Goal: Information Seeking & Learning: Learn about a topic

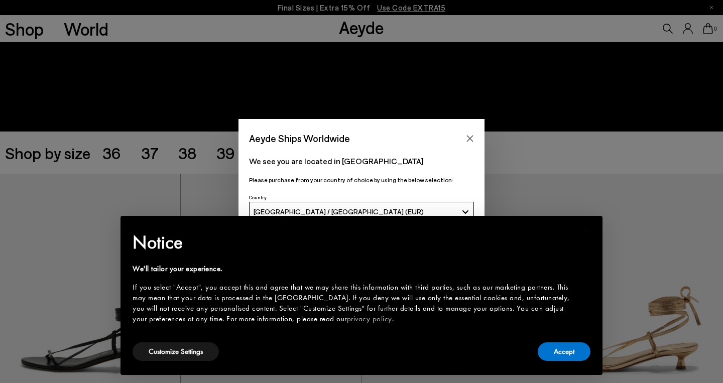
scroll to position [138, 0]
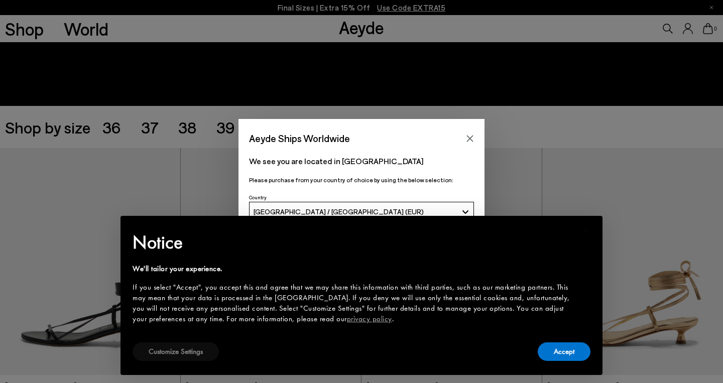
click at [190, 354] on button "Customize Settings" at bounding box center [175, 351] width 86 height 19
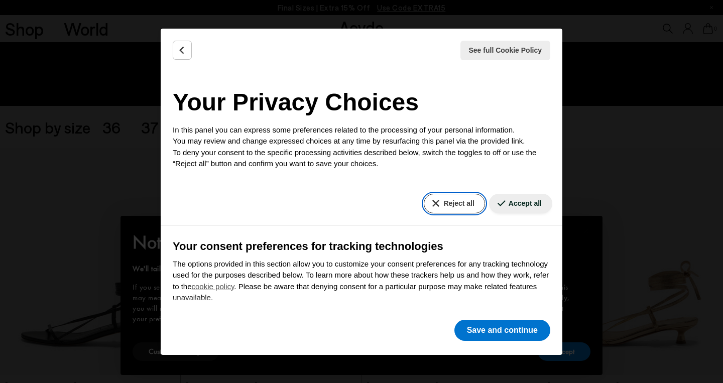
click at [444, 200] on button "Reject all" at bounding box center [454, 204] width 61 height 20
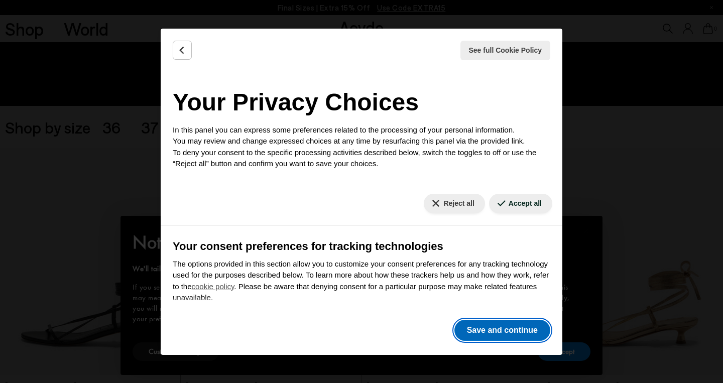
click at [477, 334] on button "Save and continue" at bounding box center [502, 330] width 96 height 21
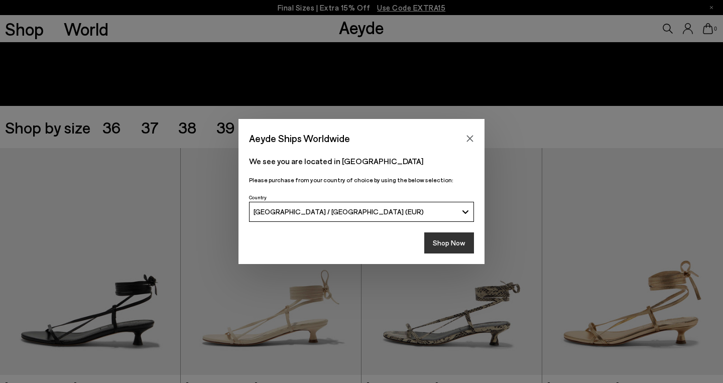
click at [450, 249] on button "Shop Now" at bounding box center [449, 242] width 50 height 21
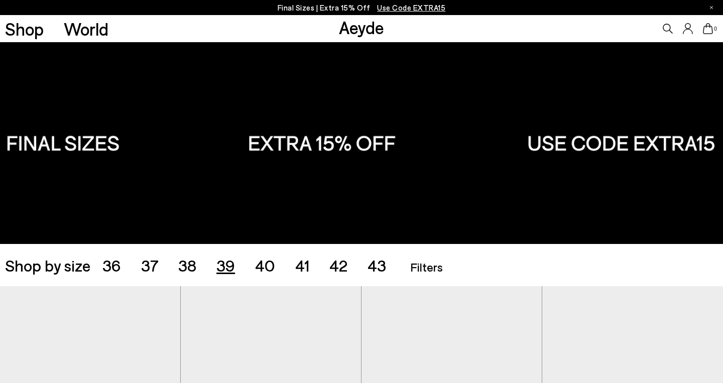
click at [226, 262] on span "39" at bounding box center [225, 264] width 19 height 19
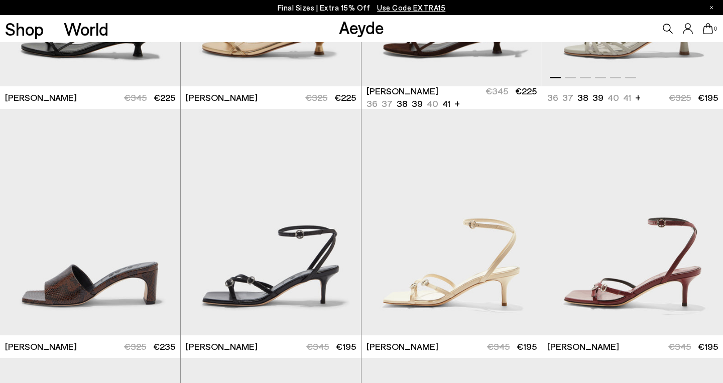
scroll to position [442, 0]
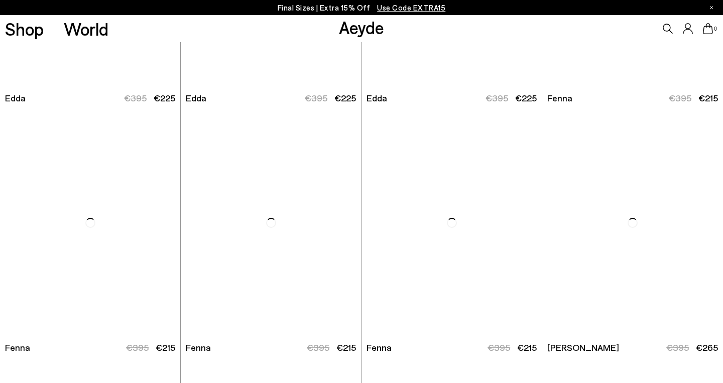
scroll to position [2174, 0]
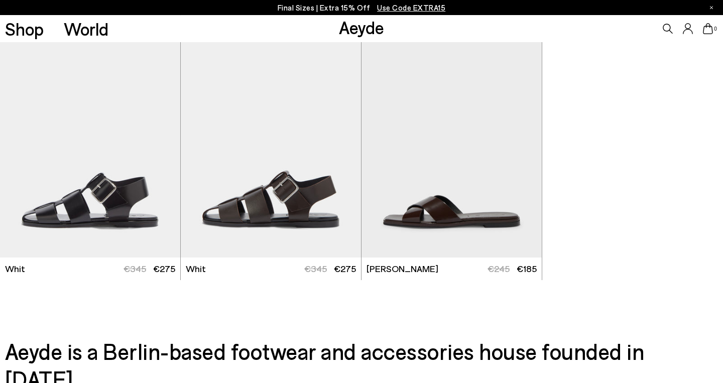
scroll to position [3493, 0]
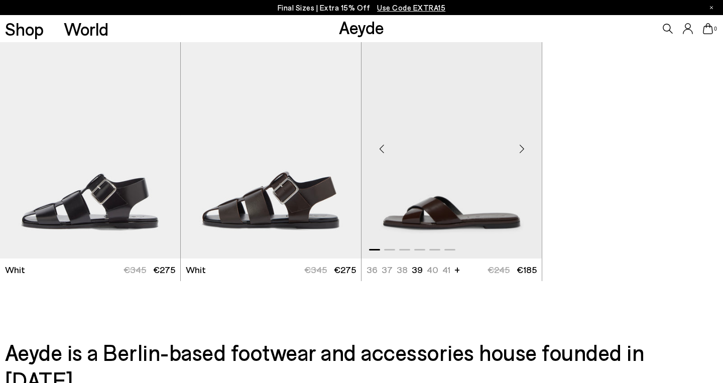
click at [521, 145] on div "Next slide" at bounding box center [521, 149] width 30 height 30
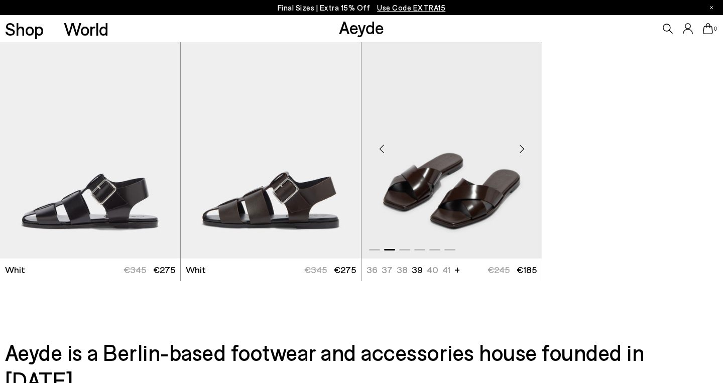
click at [521, 145] on div "Next slide" at bounding box center [521, 149] width 30 height 30
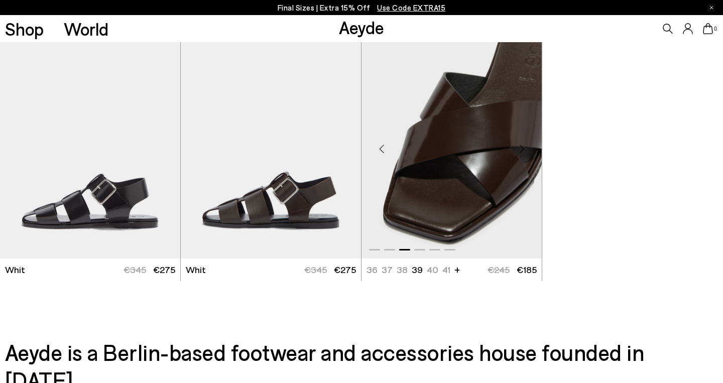
click at [521, 145] on div "Next slide" at bounding box center [521, 149] width 30 height 30
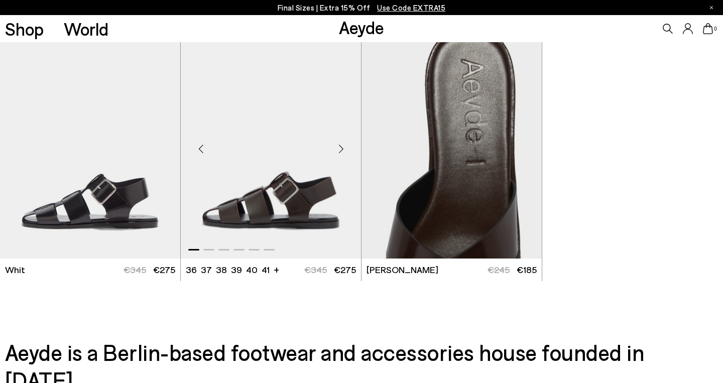
click at [339, 146] on div "Next slide" at bounding box center [341, 149] width 30 height 30
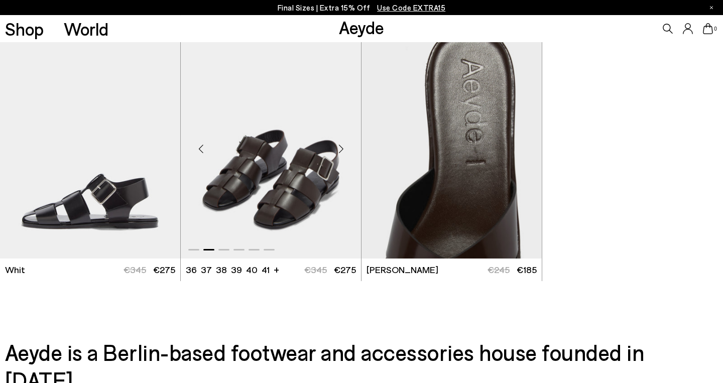
click at [339, 146] on div "Next slide" at bounding box center [341, 149] width 30 height 30
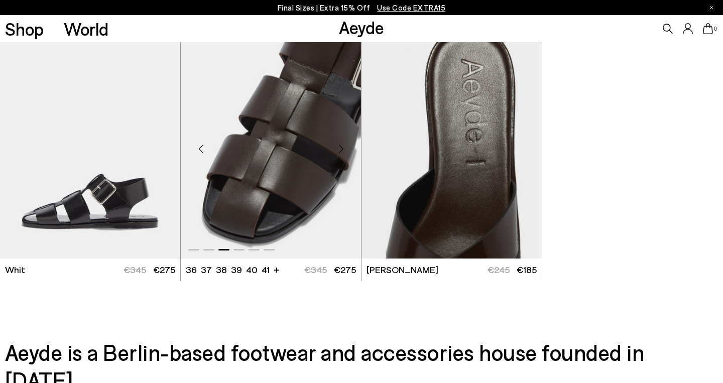
click at [339, 146] on div "Next slide" at bounding box center [341, 149] width 30 height 30
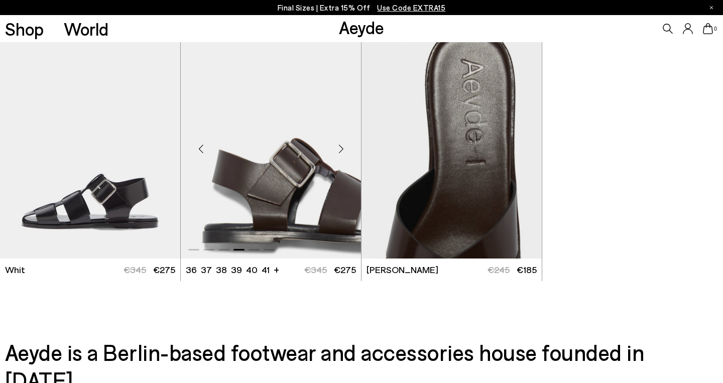
click at [339, 146] on div "Next slide" at bounding box center [341, 149] width 30 height 30
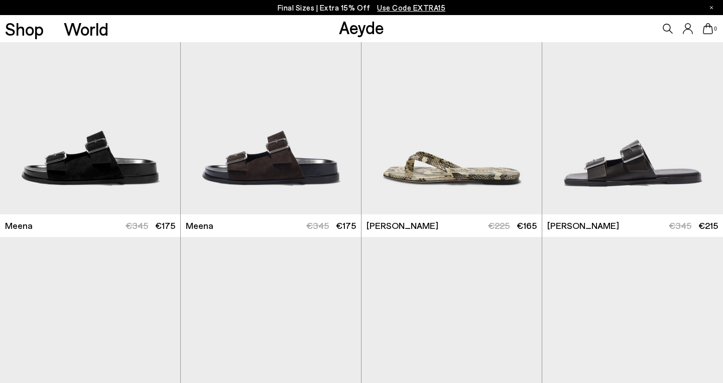
scroll to position [3037, 0]
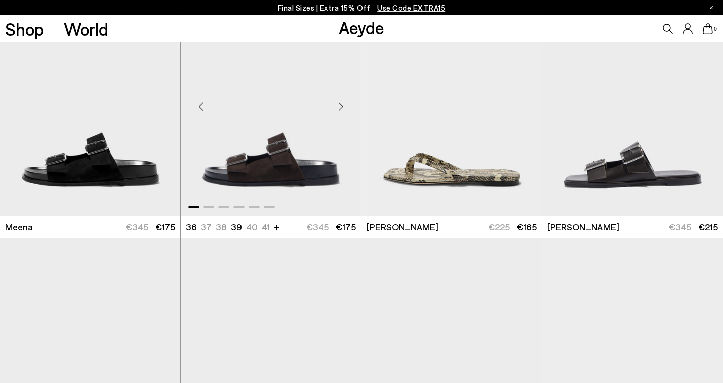
click at [341, 102] on div "Next slide" at bounding box center [341, 106] width 30 height 30
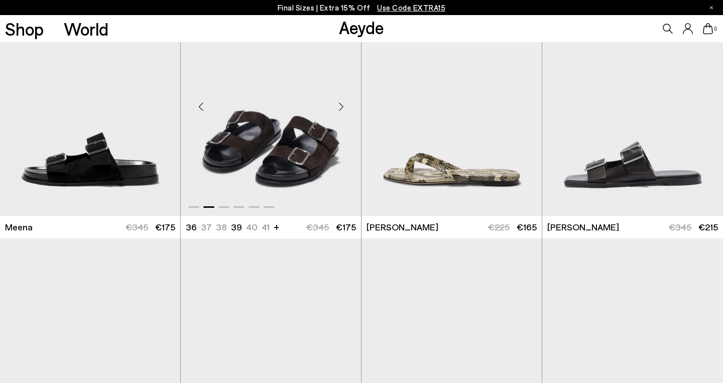
click at [341, 102] on div "Next slide" at bounding box center [341, 106] width 30 height 30
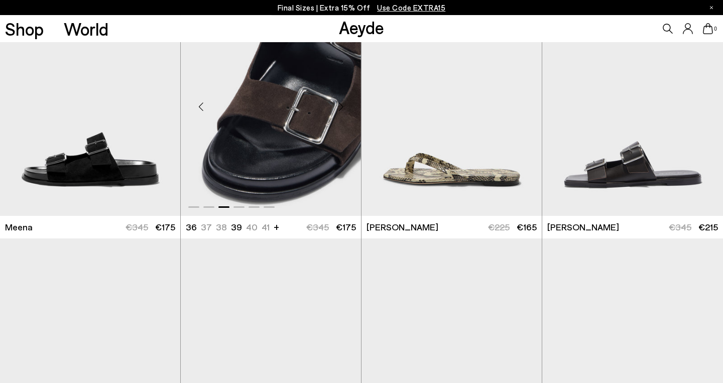
click at [341, 102] on div "Next slide" at bounding box center [341, 106] width 30 height 30
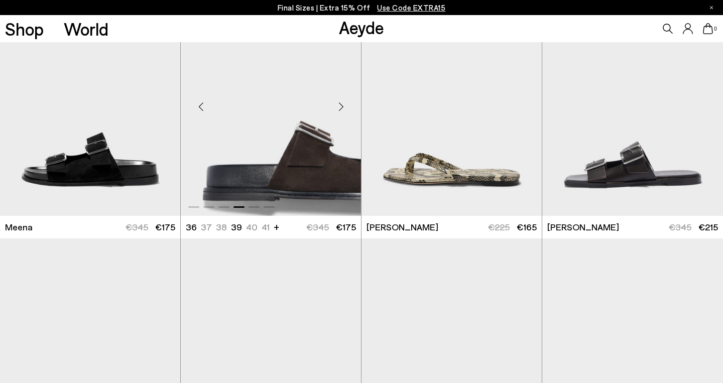
click at [341, 102] on div "Next slide" at bounding box center [341, 106] width 30 height 30
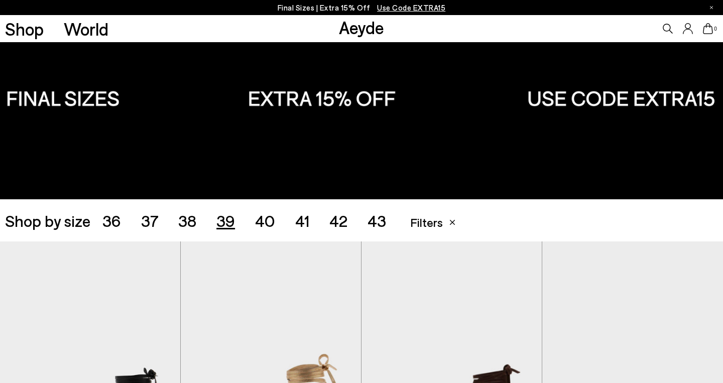
scroll to position [45, 0]
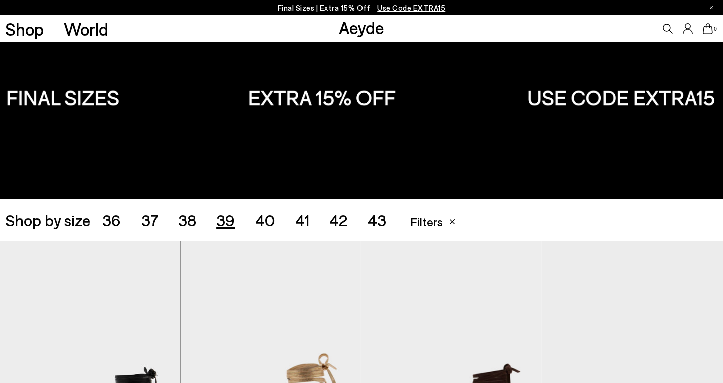
click at [186, 217] on span "38" at bounding box center [187, 219] width 18 height 19
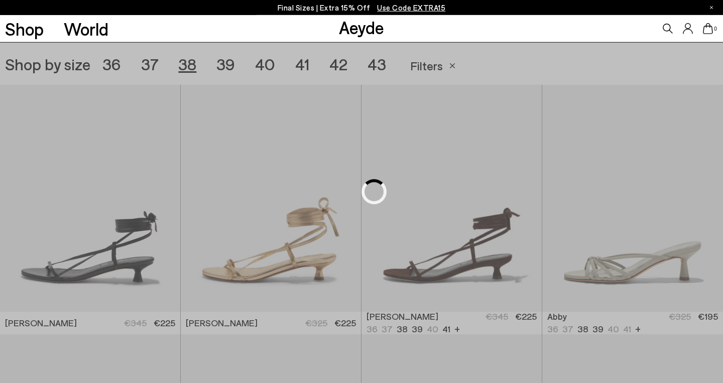
scroll to position [201, 0]
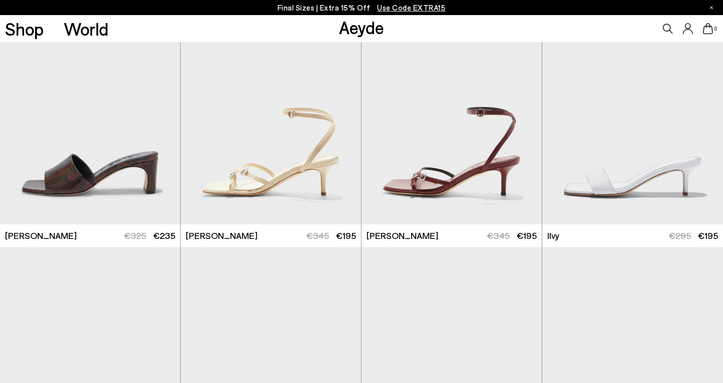
scroll to position [788, 0]
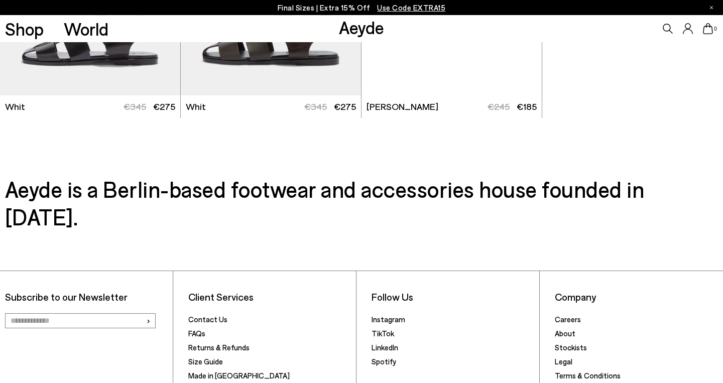
scroll to position [3715, 0]
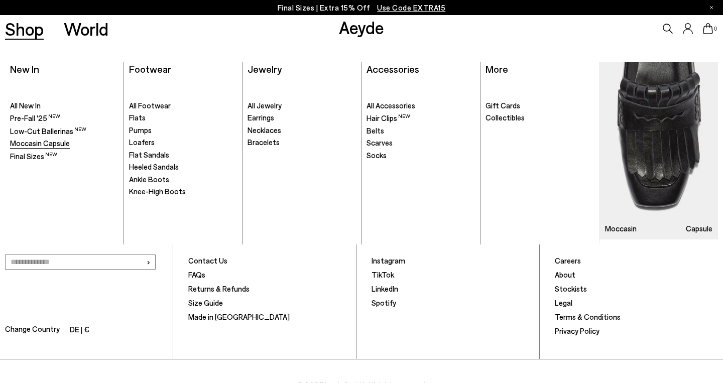
click at [22, 139] on span "Moccasin Capsule" at bounding box center [40, 143] width 60 height 9
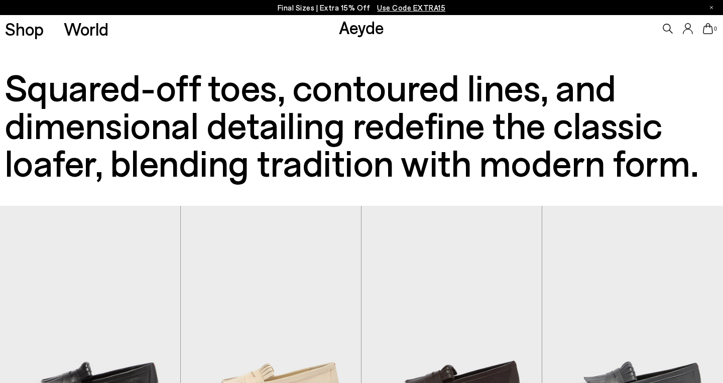
scroll to position [209, 0]
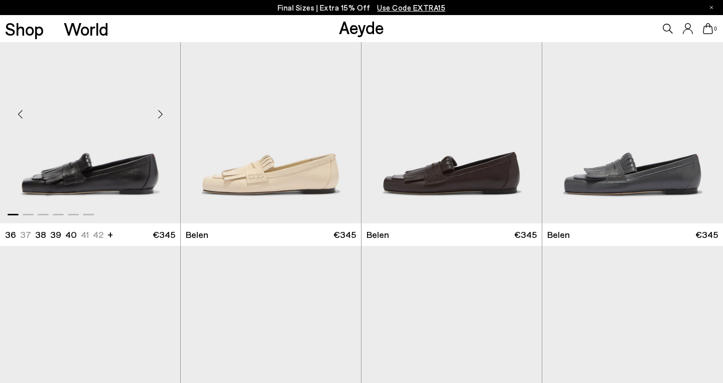
click at [161, 110] on div "Next slide" at bounding box center [160, 114] width 30 height 30
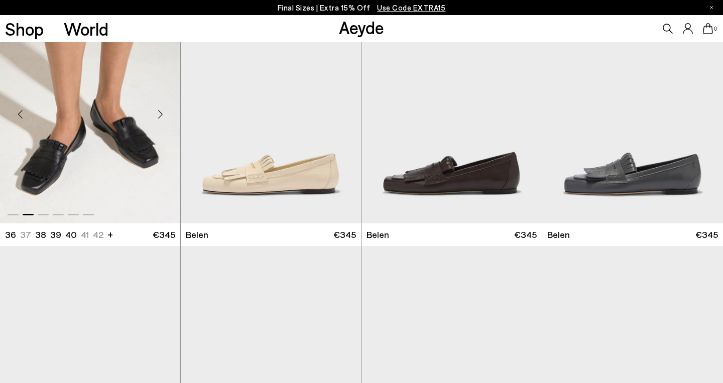
click at [161, 110] on div "Next slide" at bounding box center [160, 114] width 30 height 30
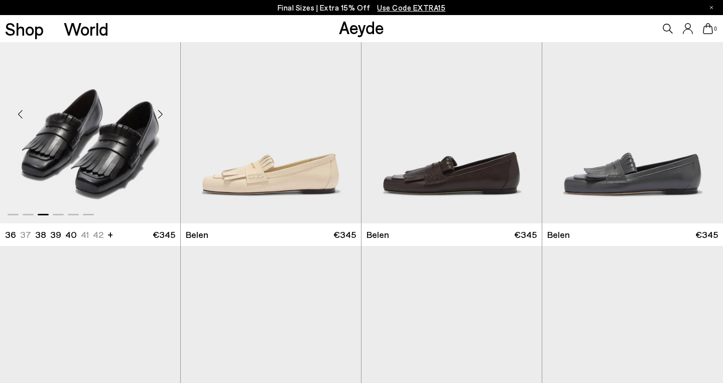
click at [161, 110] on div "Next slide" at bounding box center [160, 114] width 30 height 30
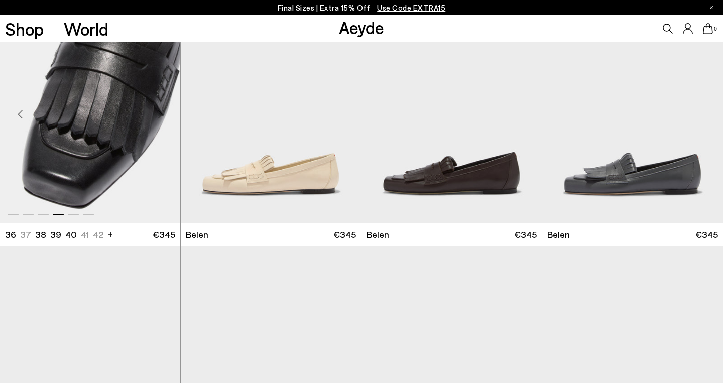
click at [161, 110] on div "Next slide" at bounding box center [160, 114] width 30 height 30
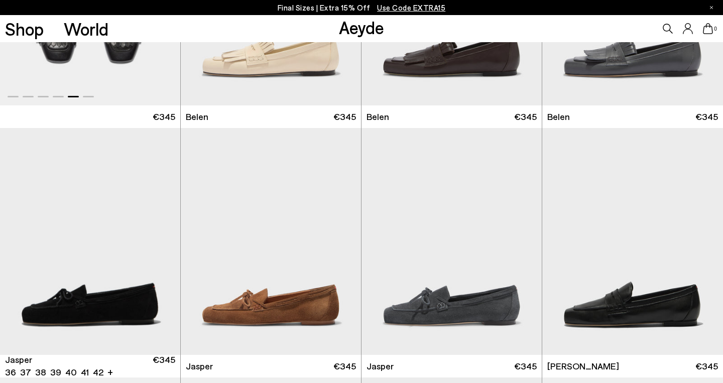
scroll to position [406, 0]
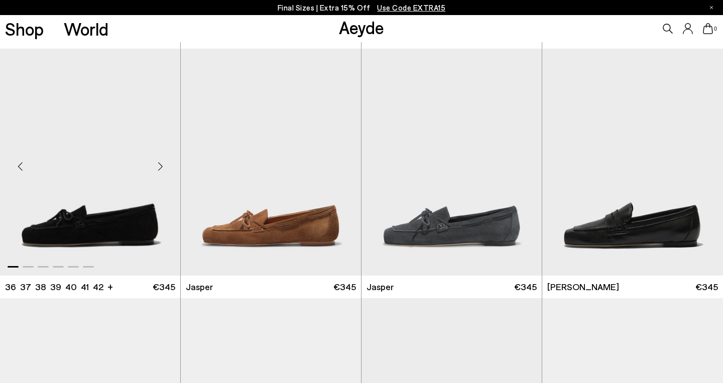
click at [161, 165] on div "Next slide" at bounding box center [160, 166] width 30 height 30
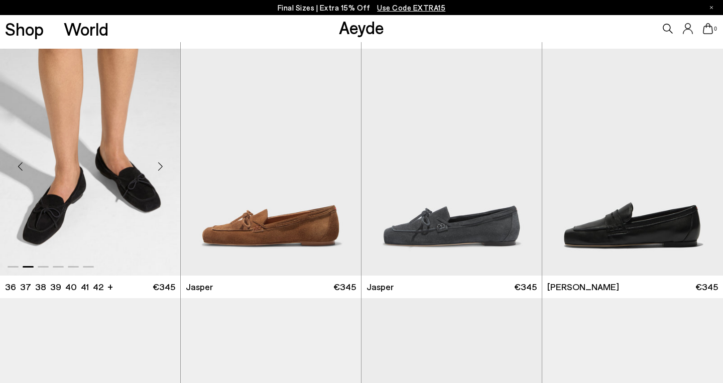
click at [161, 165] on div "Next slide" at bounding box center [160, 166] width 30 height 30
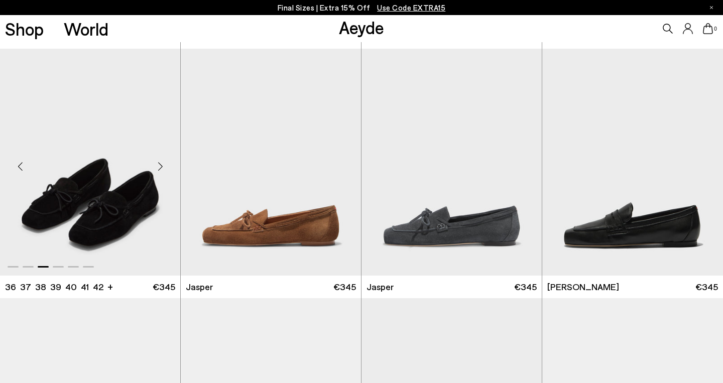
click at [161, 165] on div "Next slide" at bounding box center [160, 166] width 30 height 30
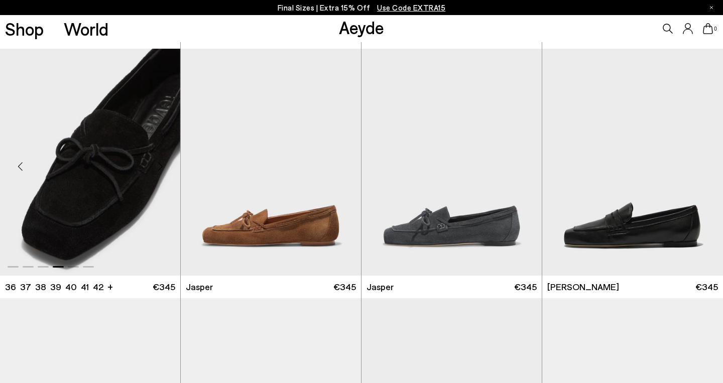
click at [161, 165] on div "Next slide" at bounding box center [160, 166] width 30 height 30
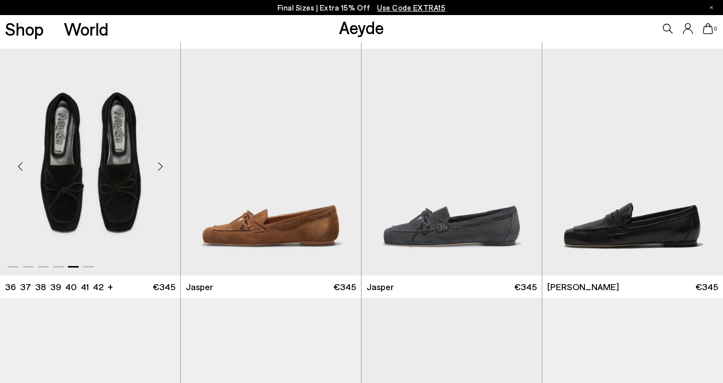
click at [161, 165] on div "Next slide" at bounding box center [160, 166] width 30 height 30
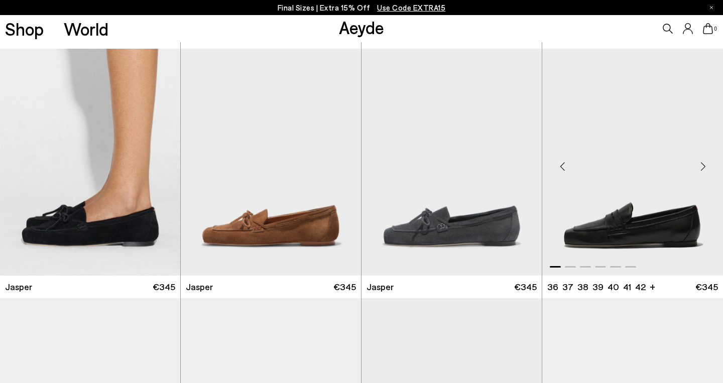
click at [703, 166] on div "Next slide" at bounding box center [703, 166] width 30 height 30
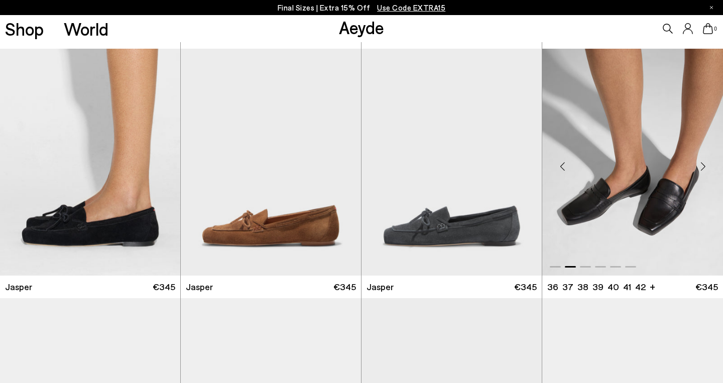
click at [703, 166] on div "Next slide" at bounding box center [703, 166] width 30 height 30
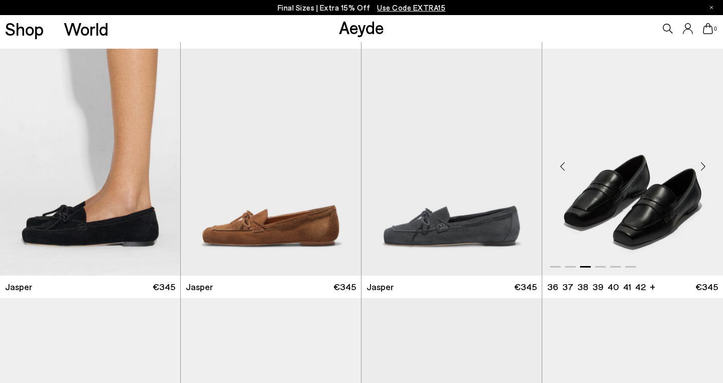
click at [703, 166] on div "Next slide" at bounding box center [703, 166] width 30 height 30
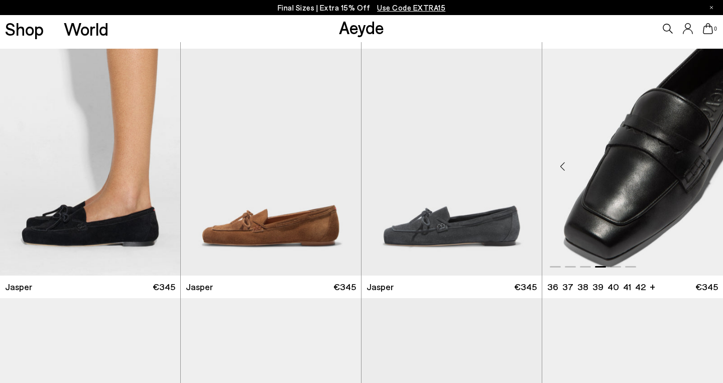
click at [703, 166] on div "Next slide" at bounding box center [703, 166] width 30 height 30
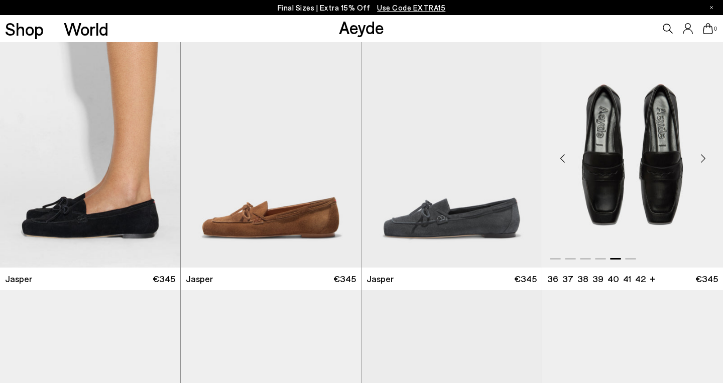
scroll to position [433, 0]
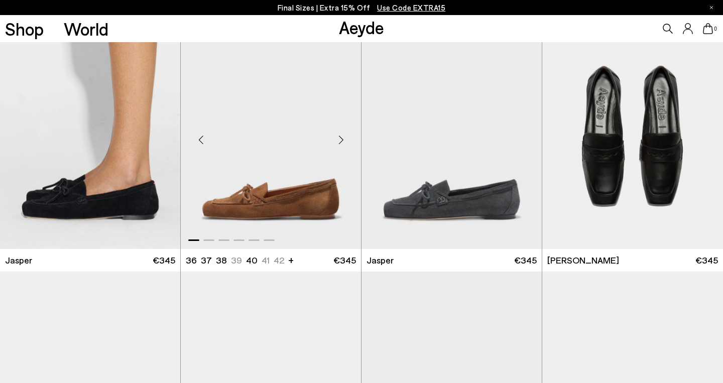
click at [340, 133] on div "Next slide" at bounding box center [341, 139] width 30 height 30
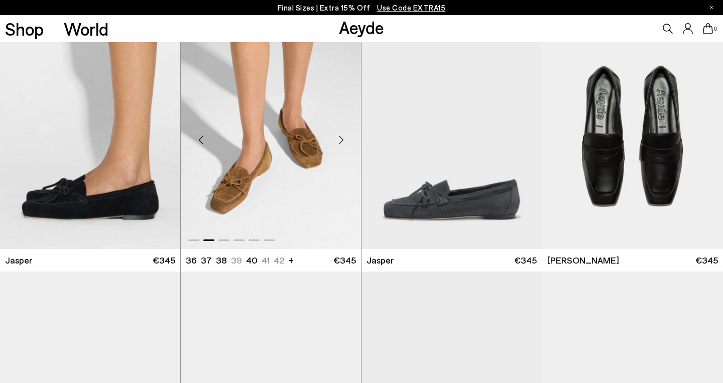
click at [340, 133] on div "Next slide" at bounding box center [341, 139] width 30 height 30
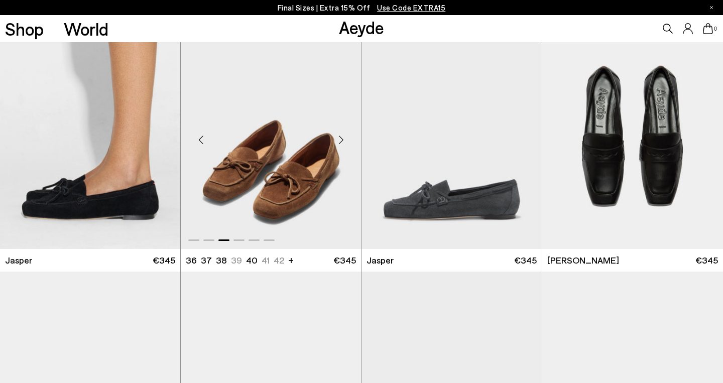
click at [340, 133] on div "Next slide" at bounding box center [341, 139] width 30 height 30
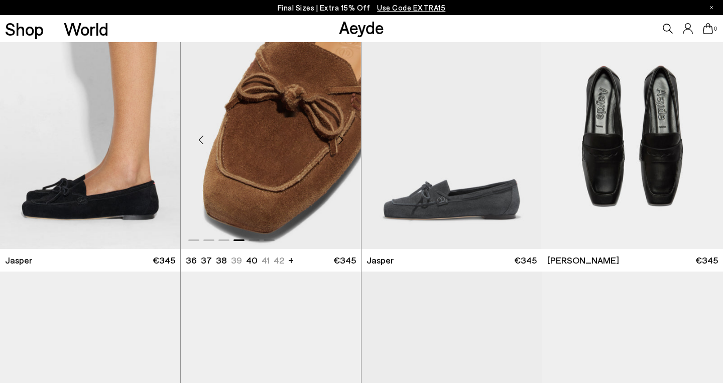
click at [340, 133] on div "Next slide" at bounding box center [341, 139] width 30 height 30
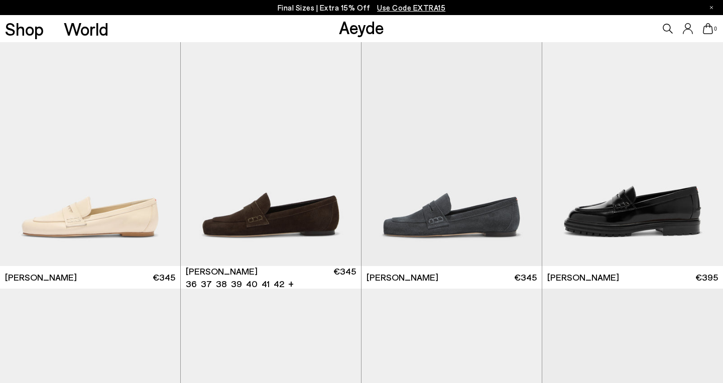
scroll to position [665, 0]
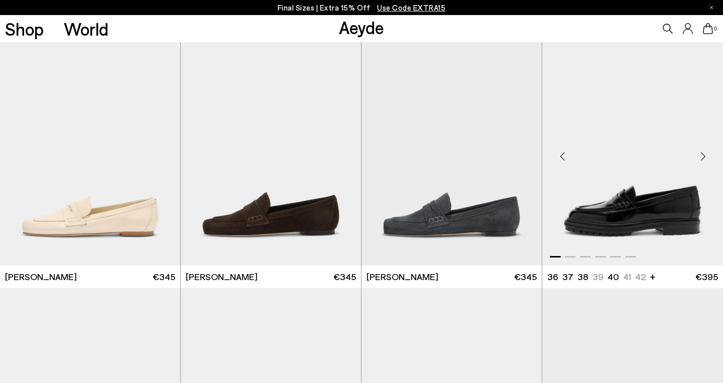
click at [702, 155] on div "Next slide" at bounding box center [703, 157] width 30 height 30
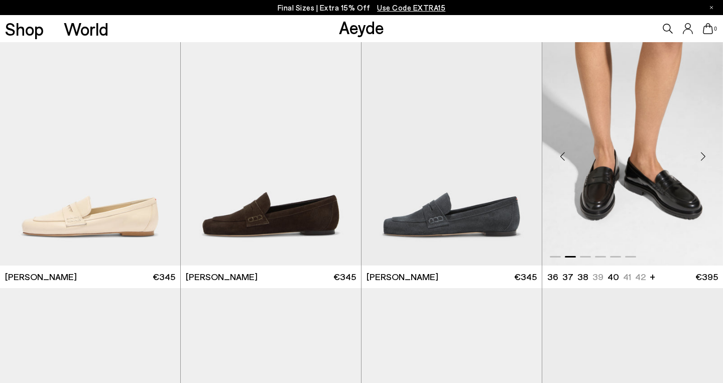
click at [702, 155] on div "Next slide" at bounding box center [703, 157] width 30 height 30
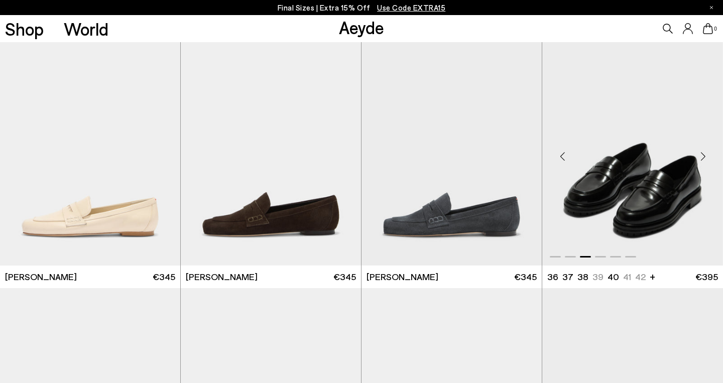
click at [702, 155] on div "Next slide" at bounding box center [703, 157] width 30 height 30
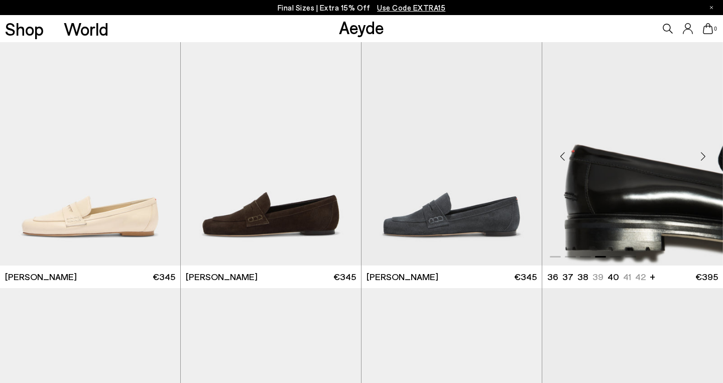
click at [702, 155] on div "Next slide" at bounding box center [703, 157] width 30 height 30
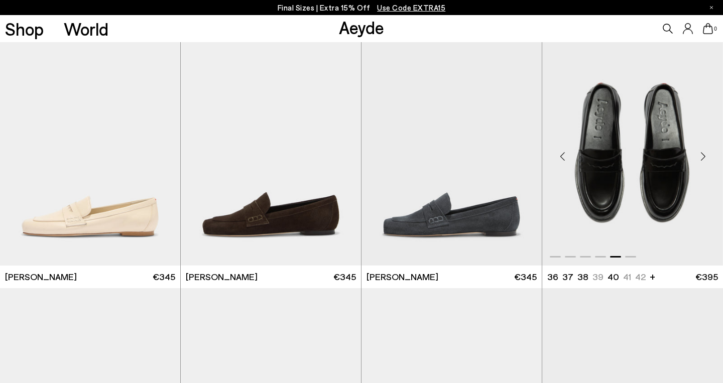
click at [702, 155] on div "Next slide" at bounding box center [703, 157] width 30 height 30
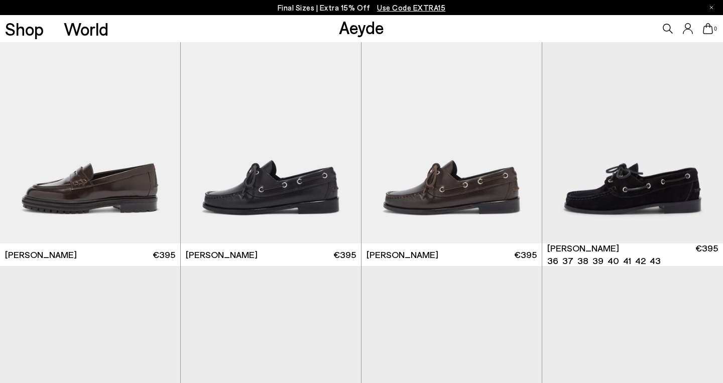
scroll to position [942, 0]
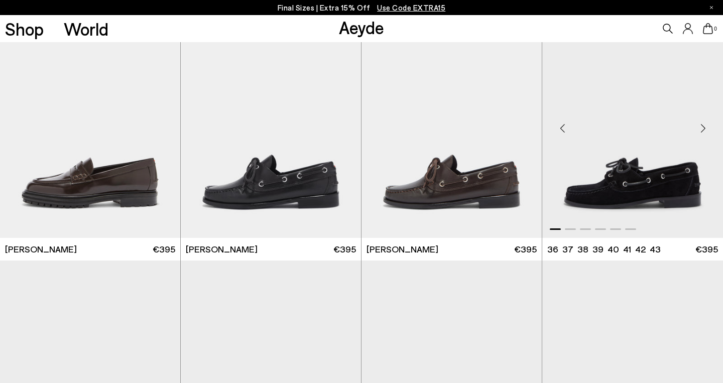
click at [702, 126] on div "Next slide" at bounding box center [703, 128] width 30 height 30
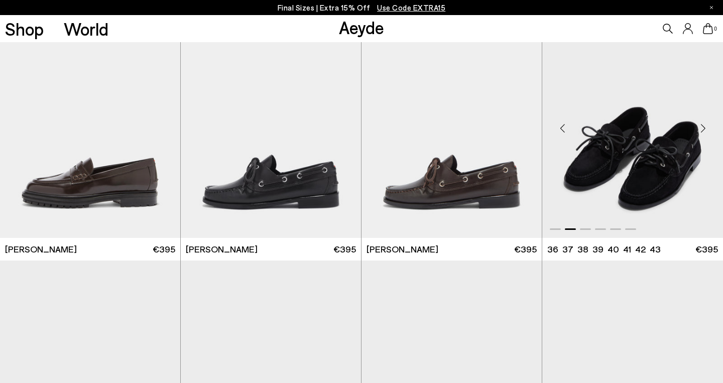
click at [702, 126] on div "Next slide" at bounding box center [703, 128] width 30 height 30
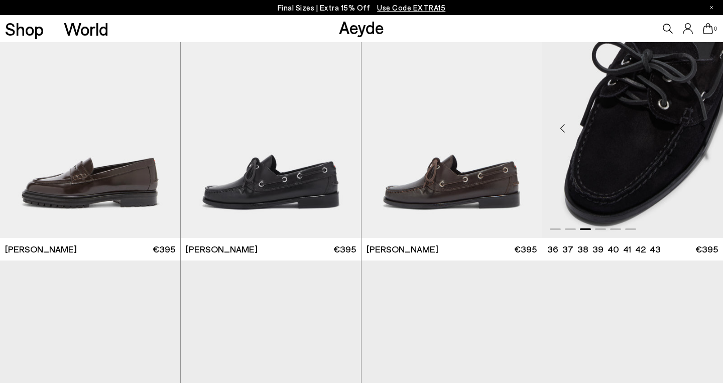
click at [702, 126] on div "Next slide" at bounding box center [703, 128] width 30 height 30
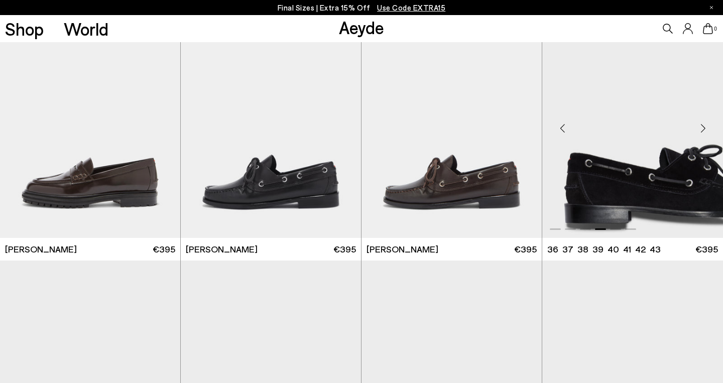
click at [702, 126] on div "Next slide" at bounding box center [703, 128] width 30 height 30
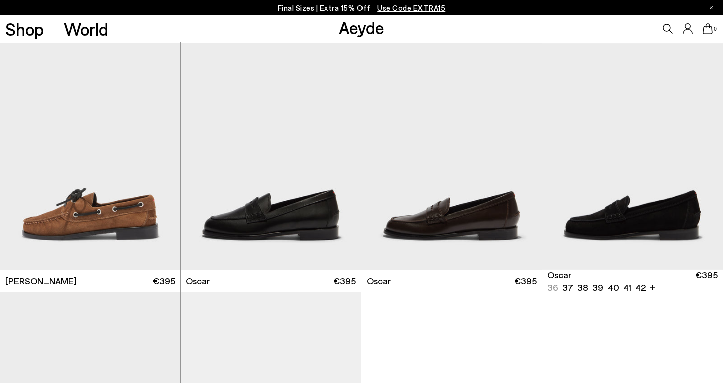
scroll to position [1160, 0]
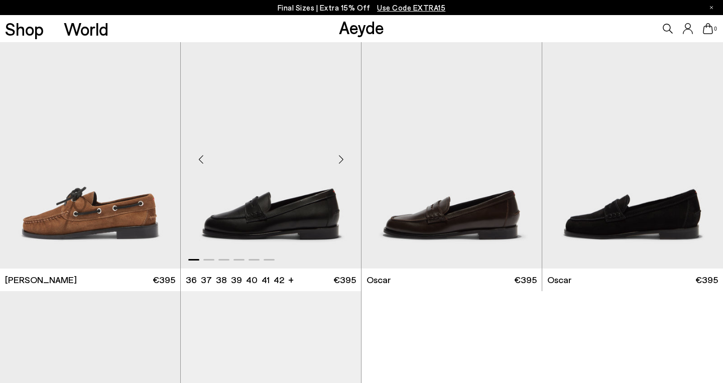
click at [341, 158] on div "Next slide" at bounding box center [341, 159] width 30 height 30
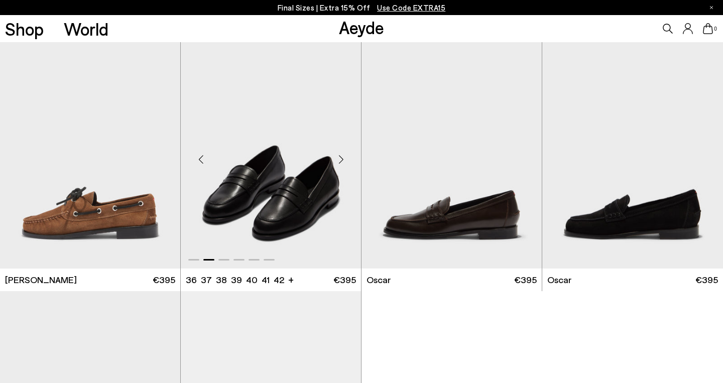
click at [341, 158] on div "Next slide" at bounding box center [341, 159] width 30 height 30
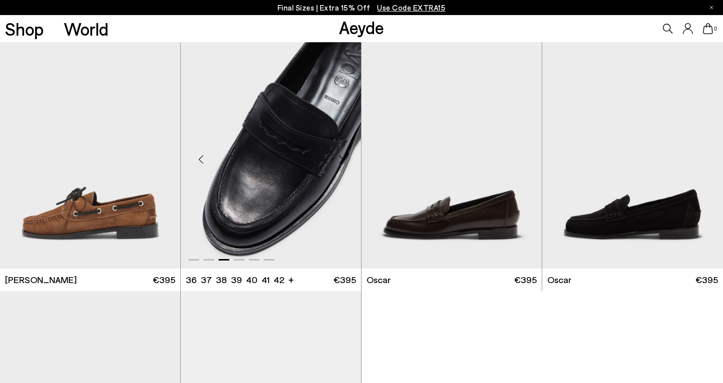
click at [341, 158] on div "Next slide" at bounding box center [341, 159] width 30 height 30
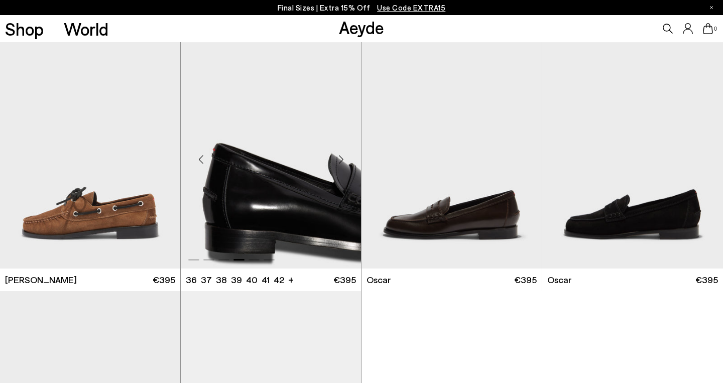
click at [341, 158] on div "Next slide" at bounding box center [341, 159] width 30 height 30
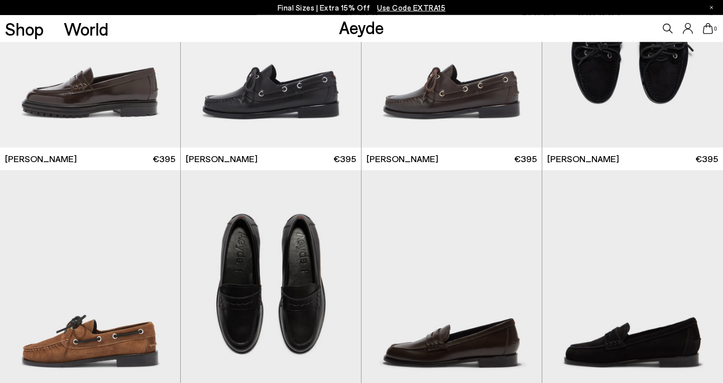
scroll to position [0, 0]
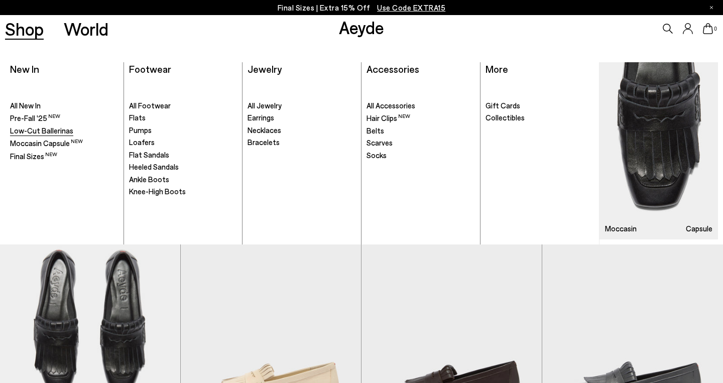
click at [32, 129] on span "Low-Cut Ballerinas" at bounding box center [41, 130] width 63 height 9
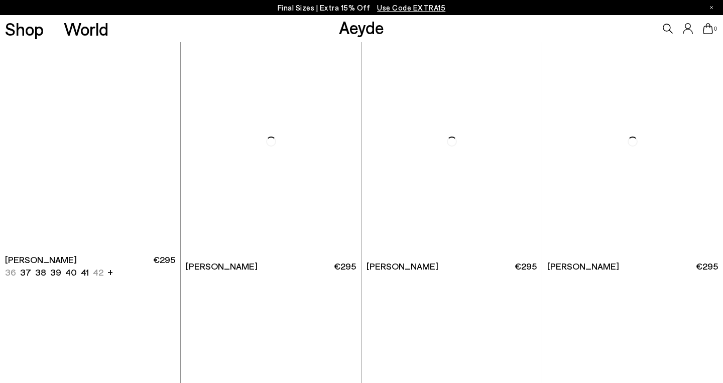
scroll to position [895, 0]
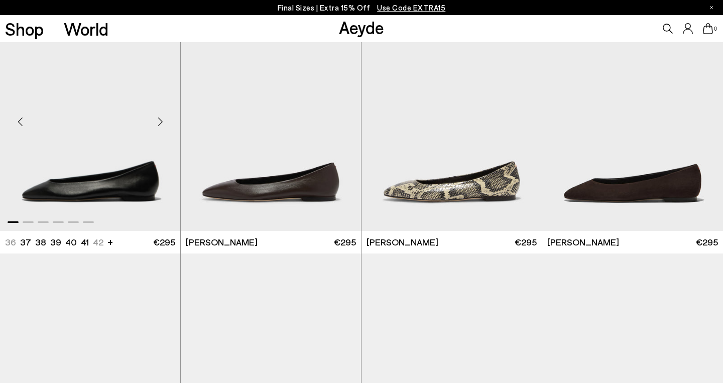
click at [158, 120] on div "Next slide" at bounding box center [160, 121] width 30 height 30
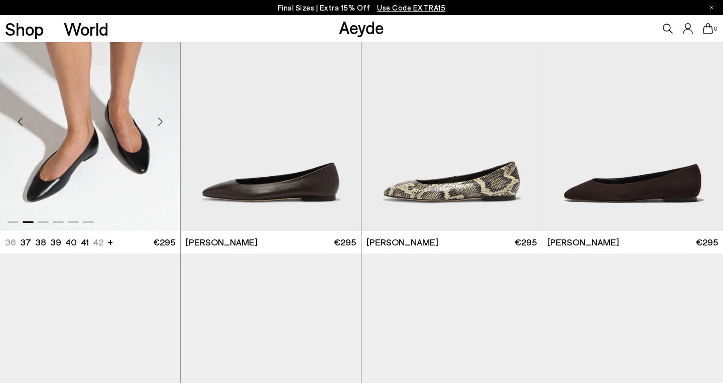
click at [158, 120] on div "Next slide" at bounding box center [160, 121] width 30 height 30
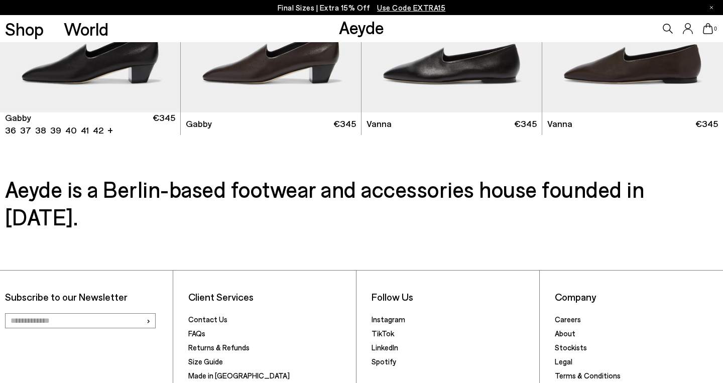
scroll to position [1275, 0]
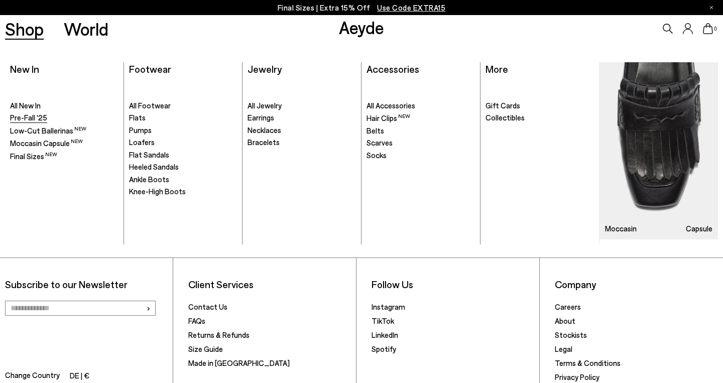
click at [37, 118] on span "Pre-Fall '25" at bounding box center [28, 117] width 37 height 9
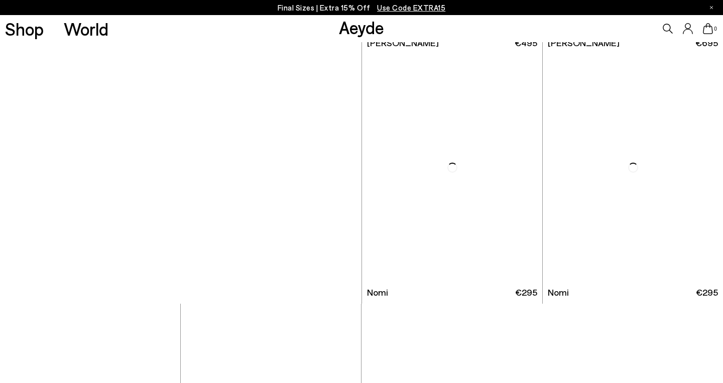
scroll to position [2930, 0]
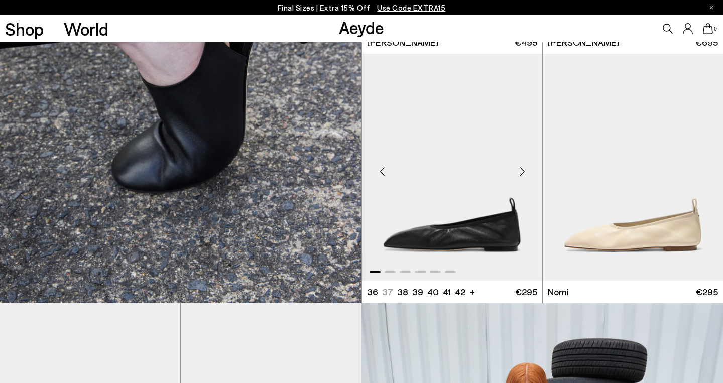
click at [523, 172] on div "Next slide" at bounding box center [522, 171] width 30 height 30
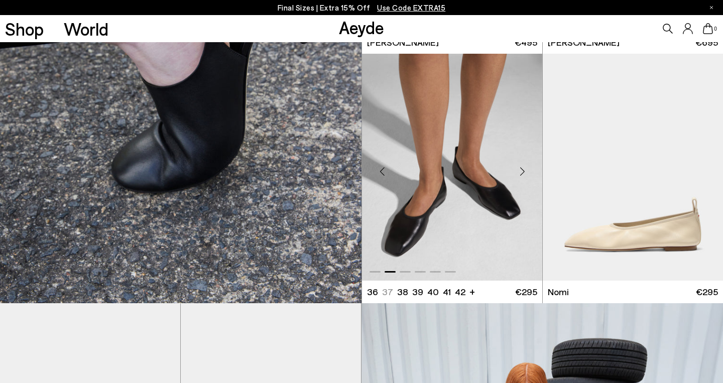
click at [523, 172] on div "Next slide" at bounding box center [522, 171] width 30 height 30
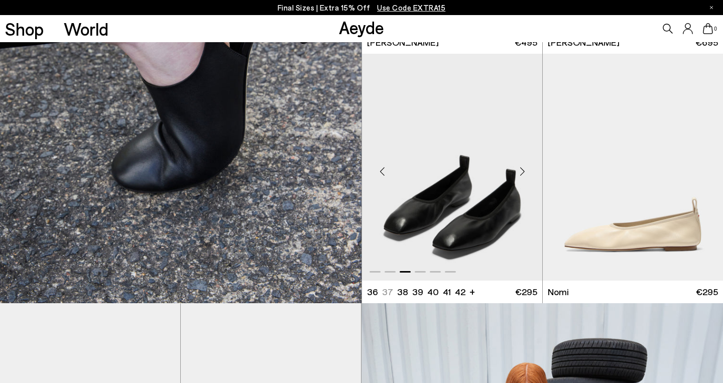
click at [523, 172] on div "Next slide" at bounding box center [522, 171] width 30 height 30
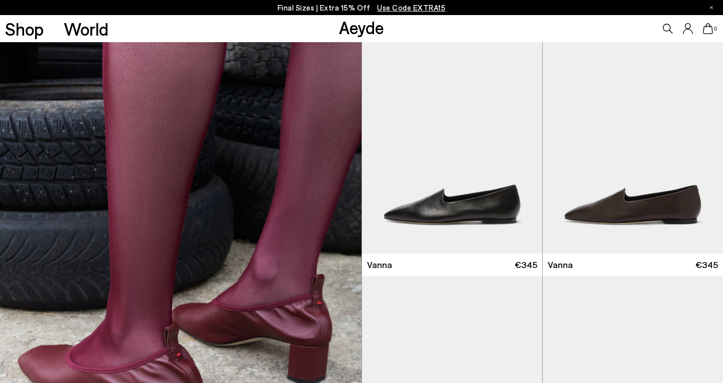
scroll to position [3730, 0]
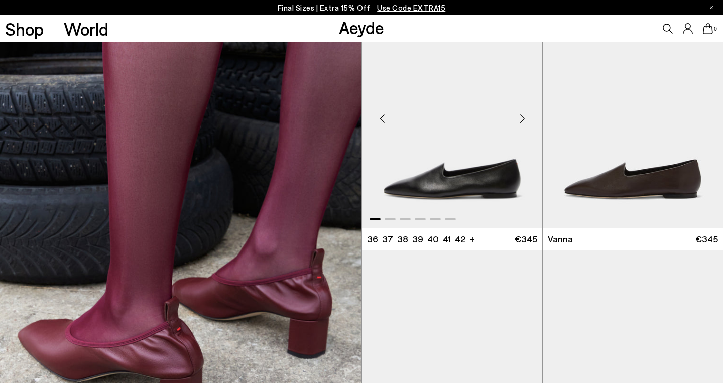
click at [522, 117] on div "Next slide" at bounding box center [522, 118] width 30 height 30
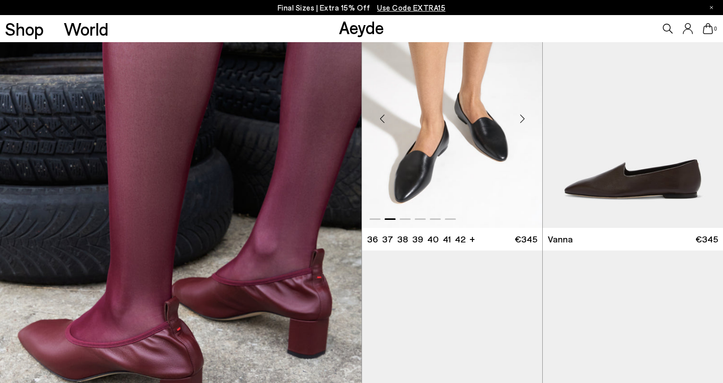
click at [522, 117] on div "Next slide" at bounding box center [522, 118] width 30 height 30
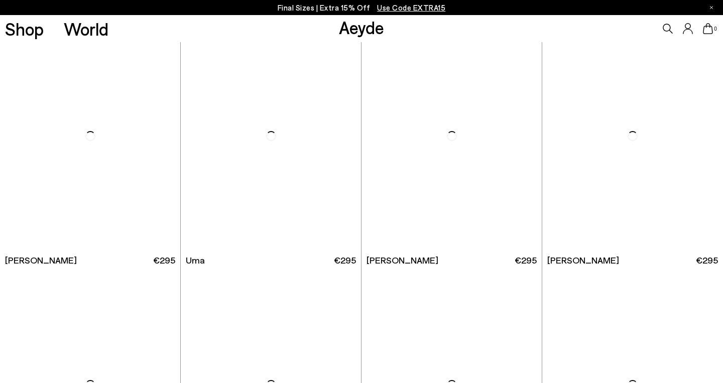
scroll to position [5953, 0]
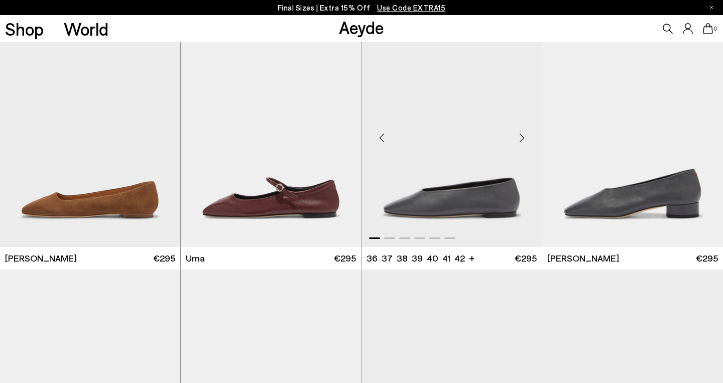
click at [521, 137] on div "Next slide" at bounding box center [521, 138] width 30 height 30
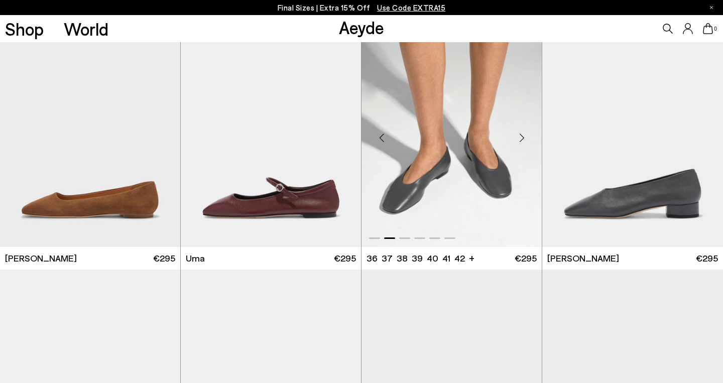
click at [521, 137] on div "Next slide" at bounding box center [521, 138] width 30 height 30
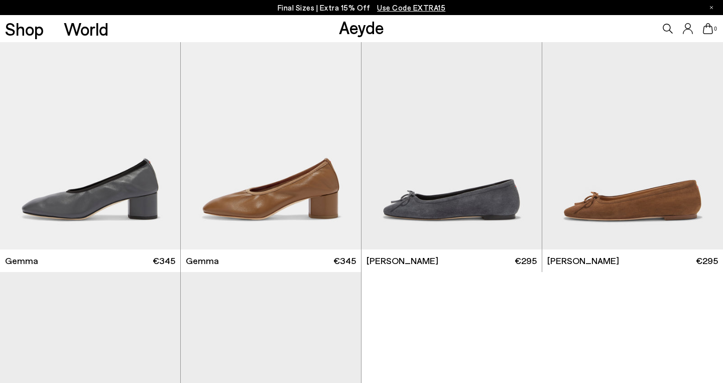
scroll to position [6207, 0]
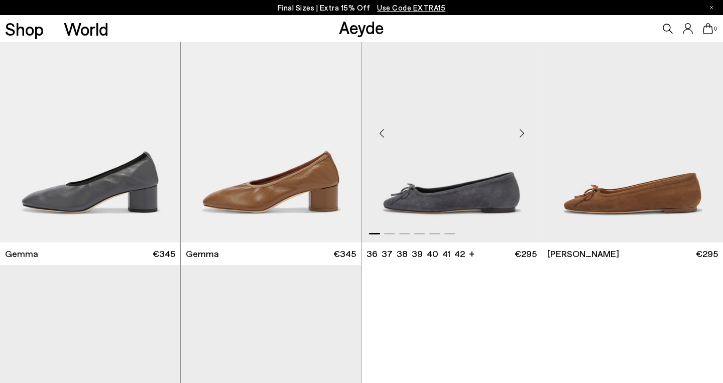
click at [518, 128] on div "Next slide" at bounding box center [521, 133] width 30 height 30
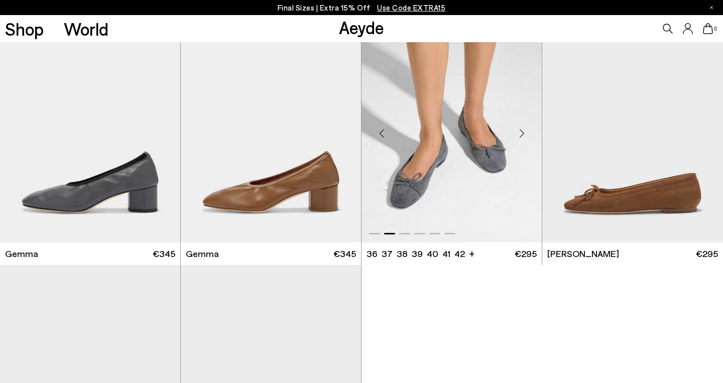
click at [518, 128] on div "Next slide" at bounding box center [521, 133] width 30 height 30
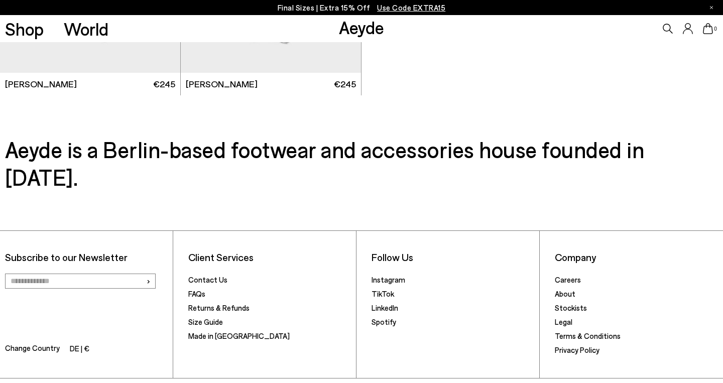
scroll to position [6632, 0]
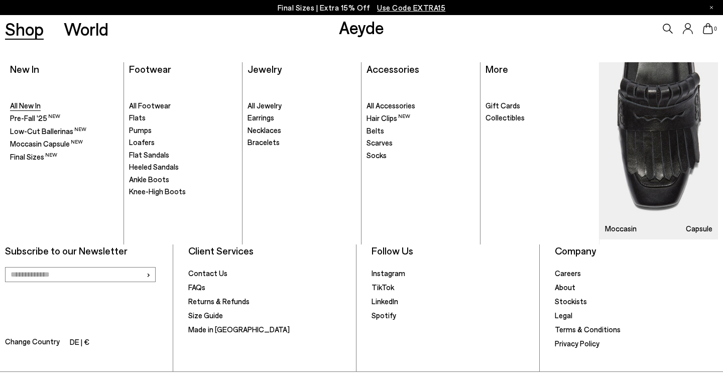
click at [31, 104] on span "All New In" at bounding box center [25, 105] width 31 height 9
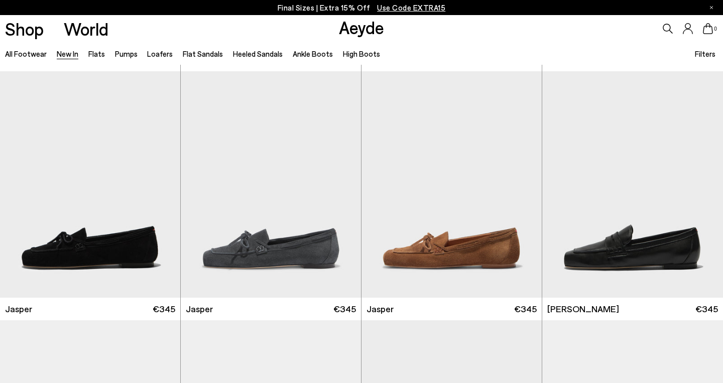
scroll to position [244, 0]
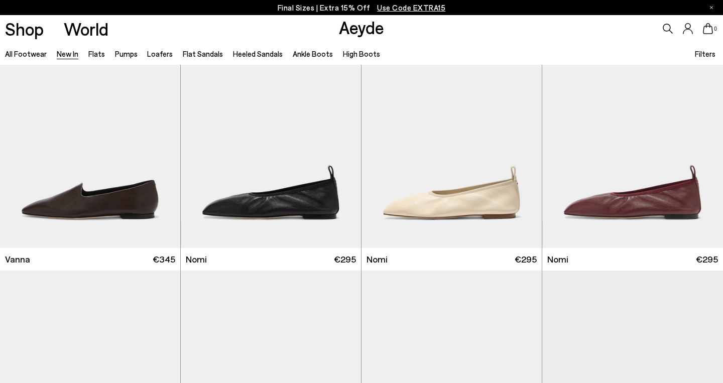
scroll to position [1560, 0]
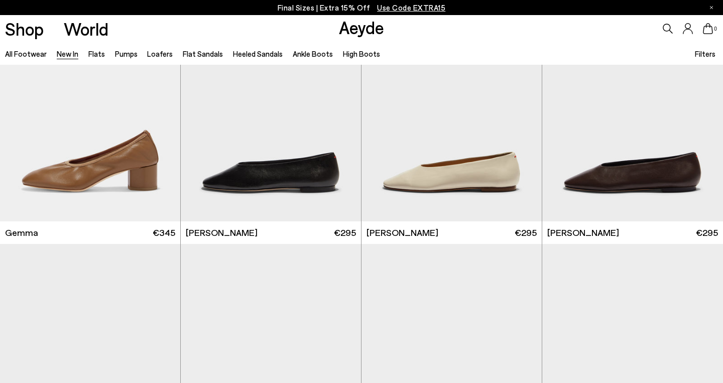
scroll to position [5299, 0]
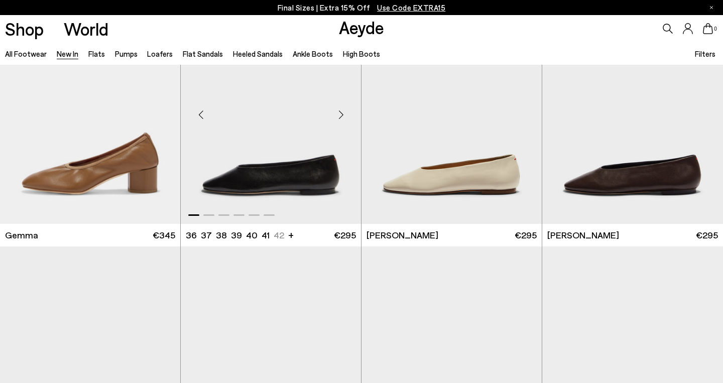
click at [341, 118] on div "Next slide" at bounding box center [341, 114] width 30 height 30
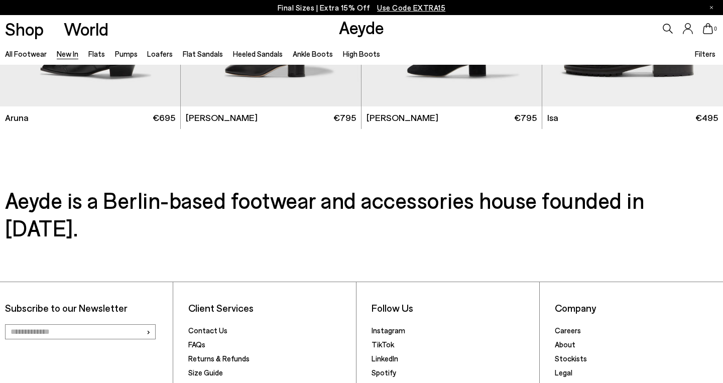
scroll to position [8410, 0]
